Goal: Communication & Community: Answer question/provide support

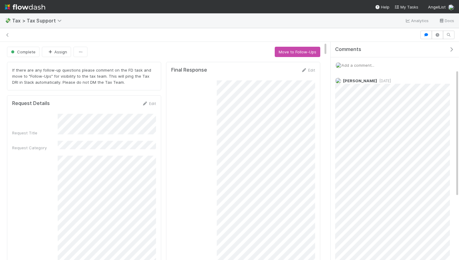
scroll to position [47, 0]
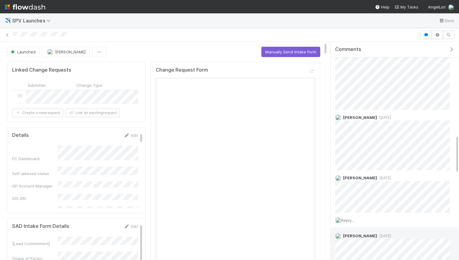
scroll to position [536, 0]
click at [292, 49] on button "Manually Send Intake Form" at bounding box center [290, 52] width 59 height 10
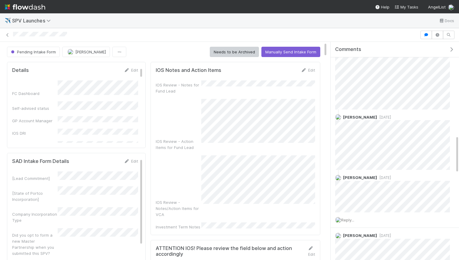
click at [26, 54] on div "Pending Intake Form" at bounding box center [34, 52] width 55 height 10
click at [30, 52] on div "Pending Intake Form" at bounding box center [34, 52] width 55 height 10
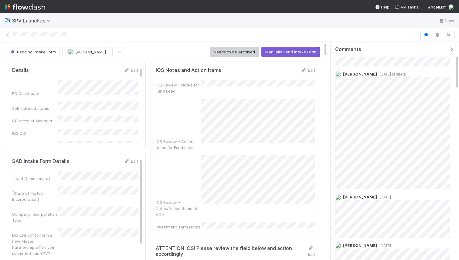
scroll to position [0, 0]
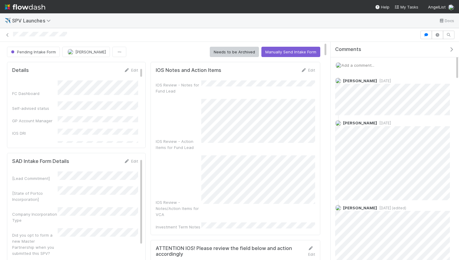
click at [364, 66] on span "Add a comment..." at bounding box center [357, 65] width 33 height 5
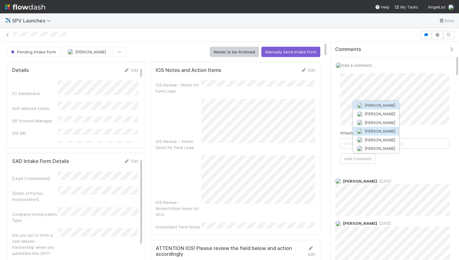
click at [379, 130] on span "Hanin Almoallim" at bounding box center [379, 131] width 31 height 5
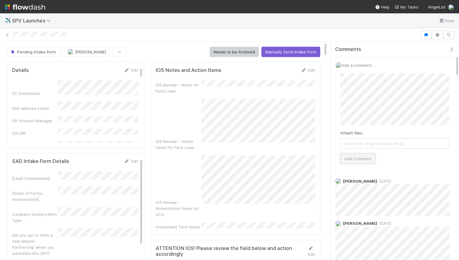
click at [358, 159] on button "Add Comment" at bounding box center [357, 159] width 35 height 10
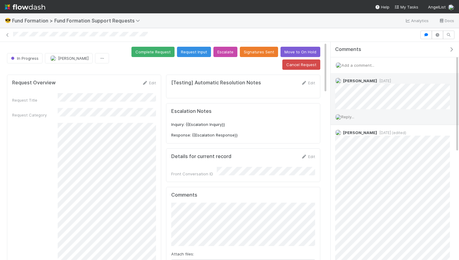
click at [345, 116] on span "Reply..." at bounding box center [347, 116] width 13 height 5
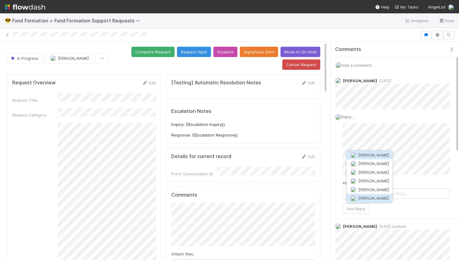
drag, startPoint x: 365, startPoint y: 192, endPoint x: 365, endPoint y: 195, distance: 3.0
click at [365, 195] on div "Andre Fredrick Emily Richards Erica Carlson Nate Richards Rick Huang Rick Segers" at bounding box center [369, 177] width 46 height 52
click at [365, 196] on span "Rick Segers" at bounding box center [373, 198] width 31 height 5
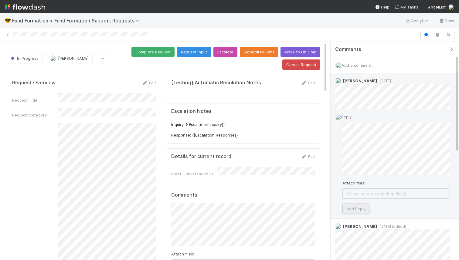
click at [360, 206] on button "Add Reply" at bounding box center [355, 209] width 27 height 10
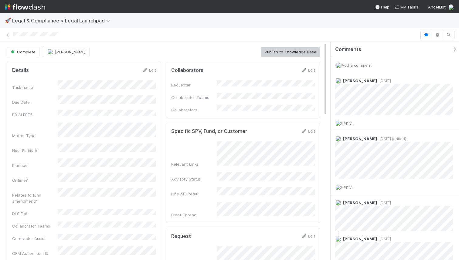
scroll to position [4, 0]
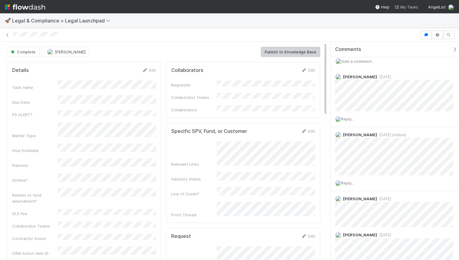
click at [404, 7] on span "My Tasks" at bounding box center [406, 7] width 24 height 5
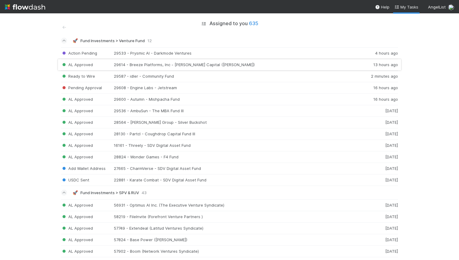
click at [198, 68] on div "AL Approved 29614 - Breeze Platforms, Inc - Browder Capital (Joshua Browder) 13…" at bounding box center [229, 65] width 337 height 12
